Goal: Task Accomplishment & Management: Manage account settings

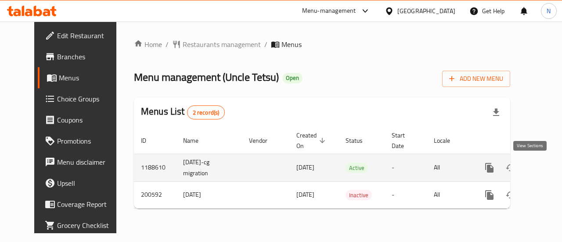
click at [548, 165] on icon "enhanced table" at bounding box center [553, 167] width 11 height 11
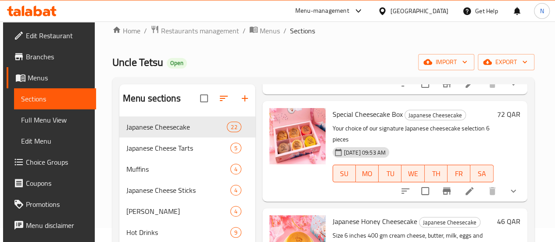
scroll to position [8, 0]
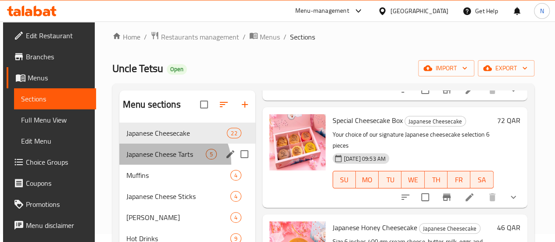
click at [171, 165] on div "Japanese Cheese Tarts 5" at bounding box center [187, 154] width 136 height 21
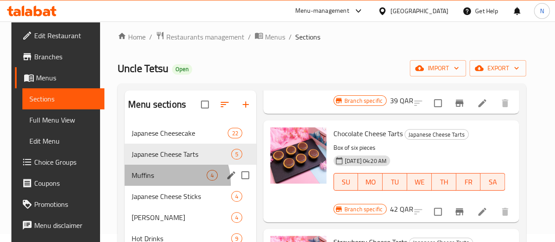
click at [157, 186] on div "Muffins 4" at bounding box center [191, 175] width 132 height 21
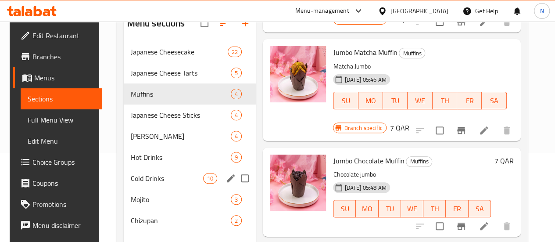
scroll to position [90, 0]
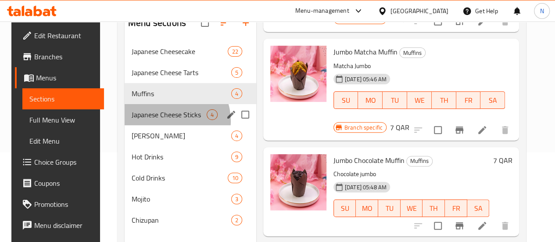
click at [164, 125] on div "Japanese Cheese Sticks 4" at bounding box center [191, 114] width 132 height 21
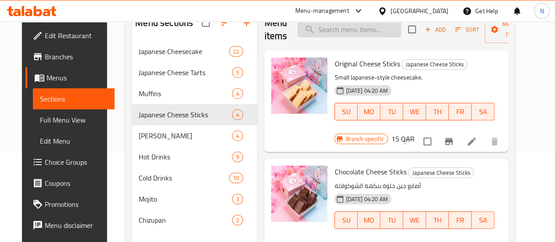
click at [329, 32] on input "search" at bounding box center [350, 29] width 104 height 15
type input "special cheese"
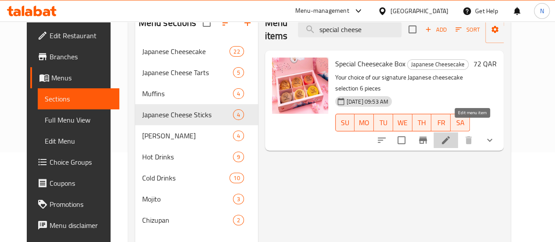
click at [451, 135] on icon at bounding box center [446, 140] width 11 height 11
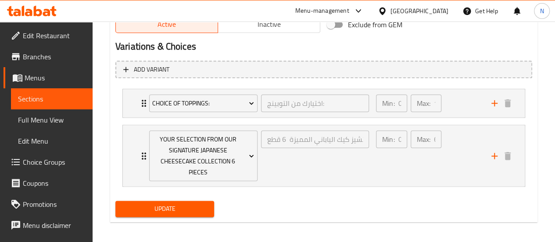
scroll to position [471, 0]
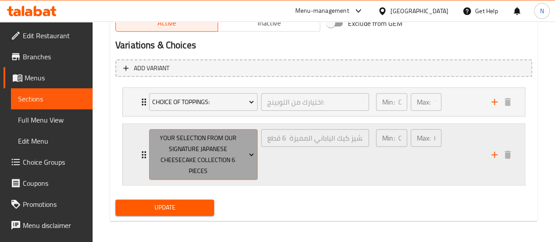
click at [254, 154] on icon "Expand" at bounding box center [251, 154] width 9 height 9
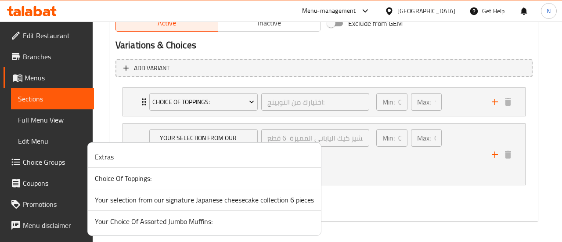
click at [388, 190] on div at bounding box center [281, 121] width 562 height 242
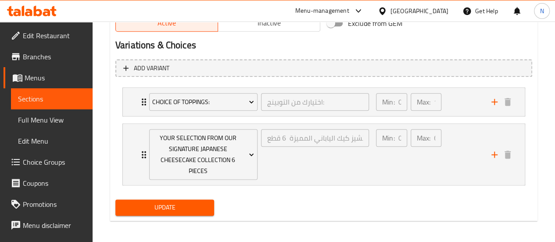
scroll to position [411, 0]
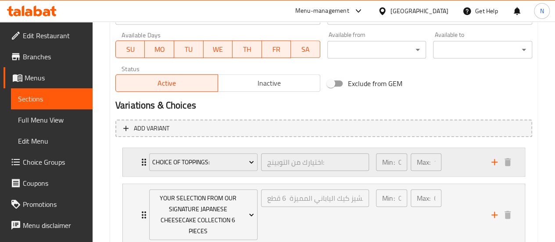
click at [461, 161] on div "Min: 0 ​ Max: 1 ​" at bounding box center [428, 162] width 115 height 28
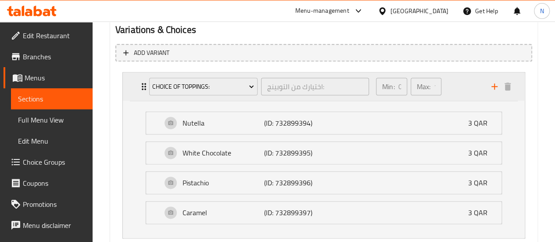
scroll to position [610, 0]
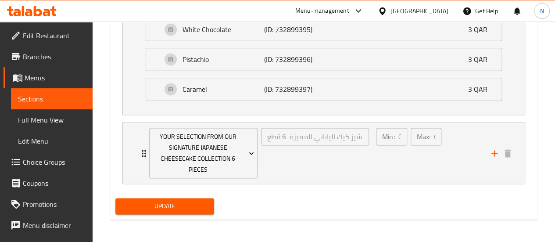
click at [461, 161] on div "Min: 0 ​ Max: 6 ​" at bounding box center [428, 153] width 115 height 61
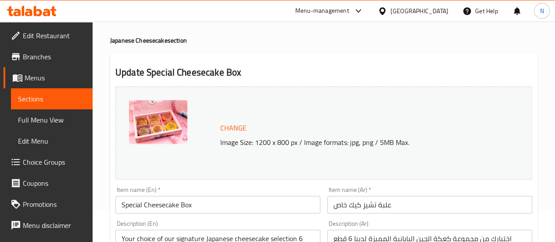
scroll to position [15, 0]
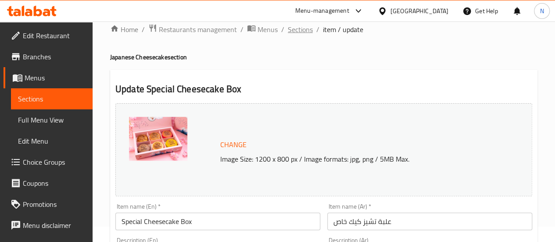
click at [300, 31] on span "Sections" at bounding box center [300, 29] width 25 height 11
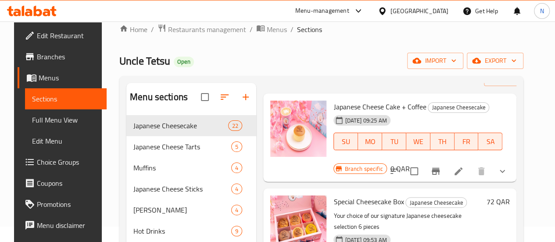
scroll to position [11, 0]
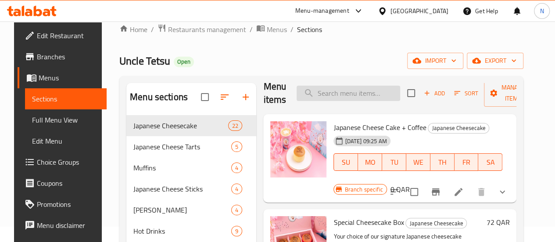
click at [331, 94] on input "search" at bounding box center [349, 93] width 104 height 15
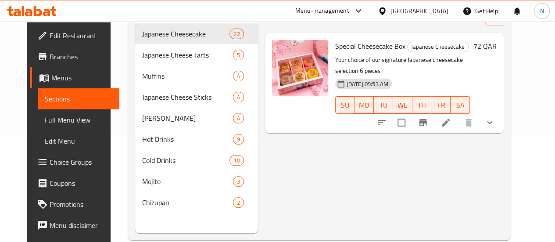
scroll to position [108, 0]
type input "special"
click at [458, 114] on li at bounding box center [446, 122] width 25 height 16
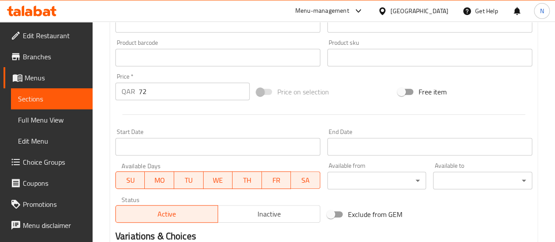
scroll to position [289, 0]
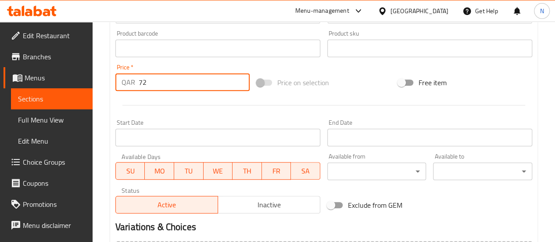
click at [164, 87] on input "72" at bounding box center [194, 82] width 111 height 18
type input "7"
type input "0"
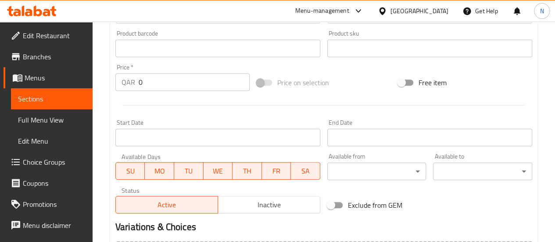
click at [220, 123] on div "Start Date Start Date" at bounding box center [217, 132] width 205 height 27
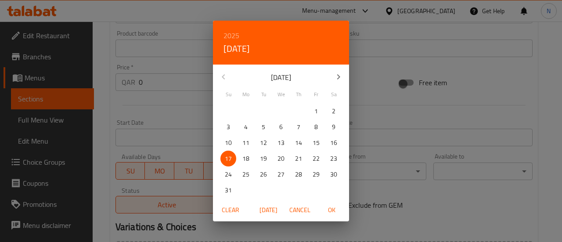
click at [195, 104] on div "2025 Sun, Aug [DATE] Mo Tu We Th Fr Sa 27 28 29 30 31 1 2 3 4 5 6 7 8 9 10 11 1…" at bounding box center [281, 121] width 562 height 242
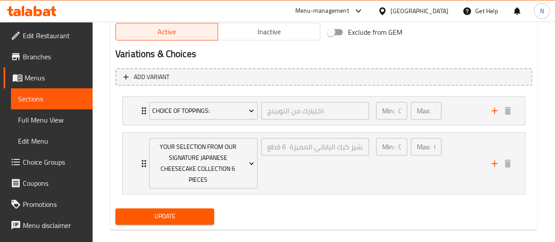
scroll to position [473, 0]
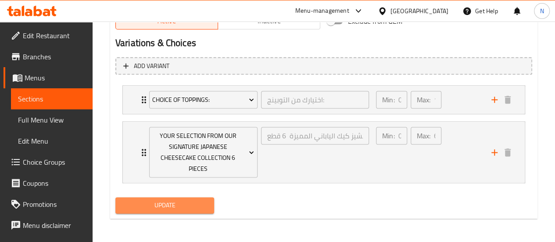
click at [160, 201] on span "Update" at bounding box center [165, 205] width 85 height 11
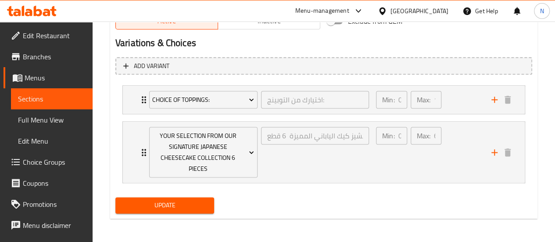
click at [325, 116] on li "Choice Of Toppings: اختيارك من التوبينج: ​ Min: 0 ​ Max: 1 ​ Nutella (ID: 73289…" at bounding box center [323, 100] width 417 height 36
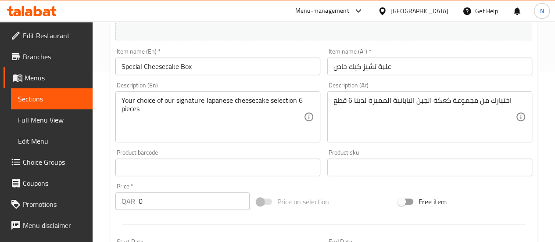
scroll to position [0, 0]
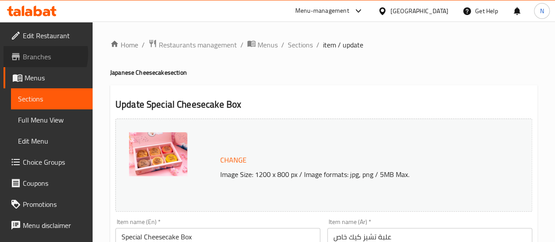
click at [35, 54] on span "Branches" at bounding box center [54, 56] width 63 height 11
